Goal: Task Accomplishment & Management: Manage account settings

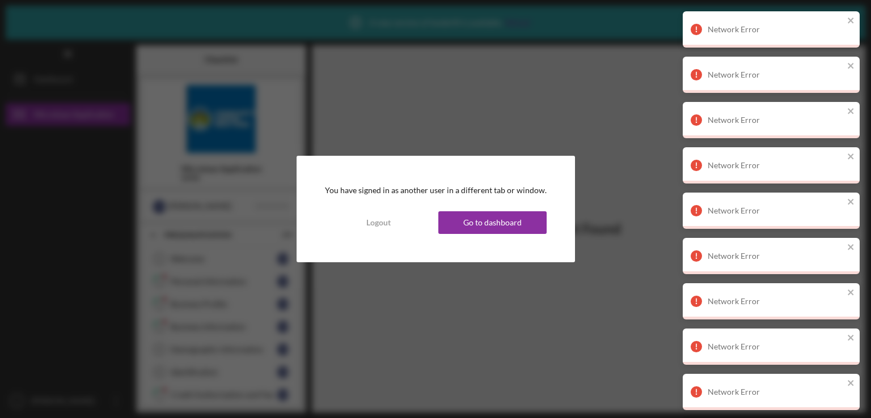
scroll to position [266, 0]
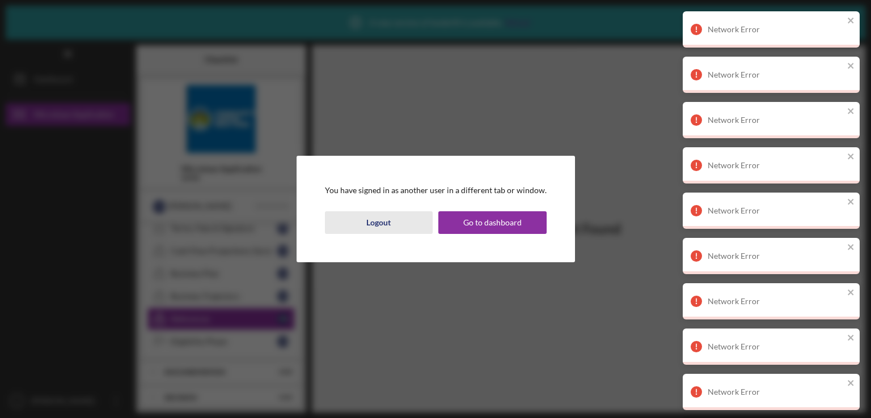
click at [392, 225] on button "Logout" at bounding box center [379, 222] width 108 height 23
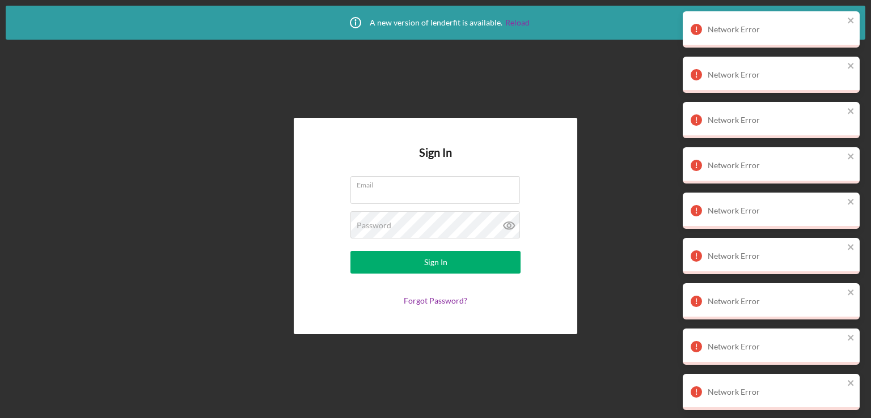
type input "[EMAIL_ADDRESS][DOMAIN_NAME]"
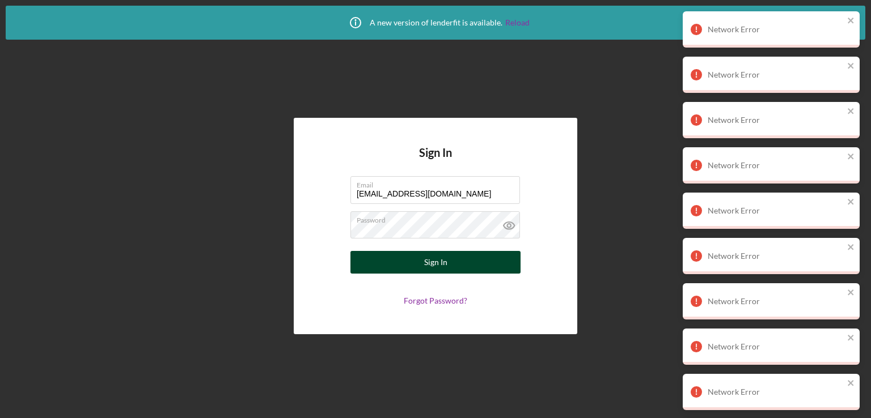
click at [424, 264] on button "Sign In" at bounding box center [435, 262] width 170 height 23
